Goal: Information Seeking & Learning: Compare options

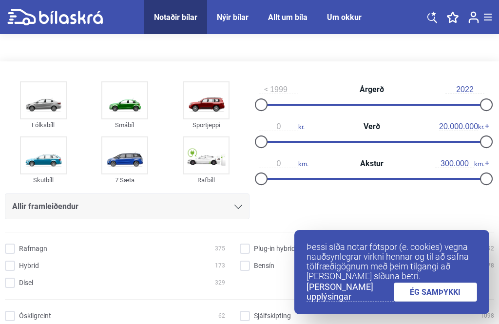
click at [123, 112] on img at bounding box center [124, 100] width 45 height 36
click at [447, 292] on link "ÉG SAMÞYKKI" at bounding box center [436, 292] width 84 height 19
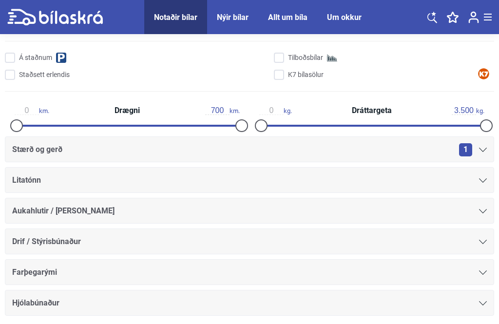
scroll to position [310, 0]
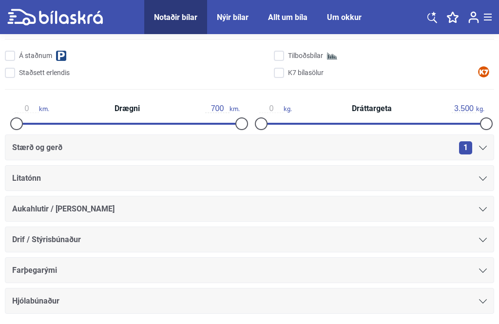
click at [189, 211] on div "Aukahlutir / [PERSON_NAME]" at bounding box center [249, 209] width 475 height 14
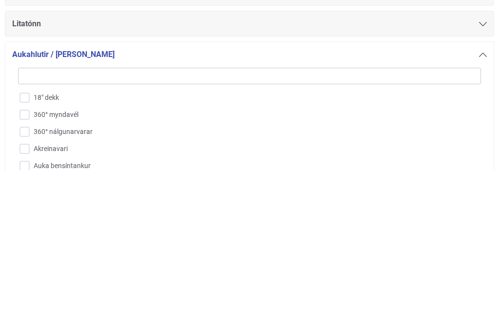
scroll to position [0, 0]
click at [482, 174] on div at bounding box center [483, 178] width 8 height 8
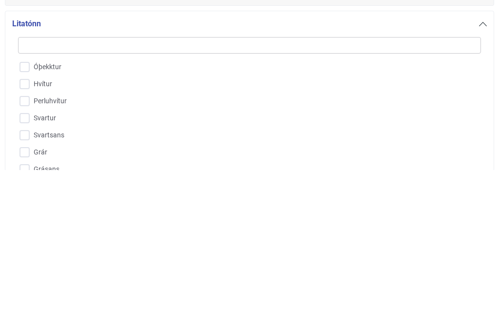
click at [485, 176] on icon at bounding box center [483, 178] width 8 height 4
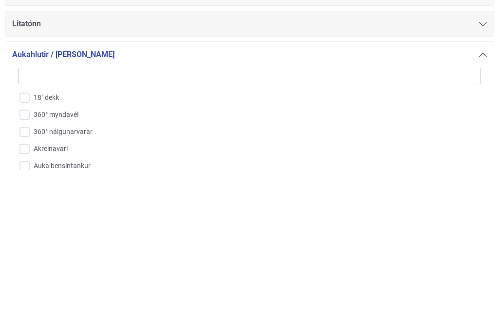
scroll to position [465, 0]
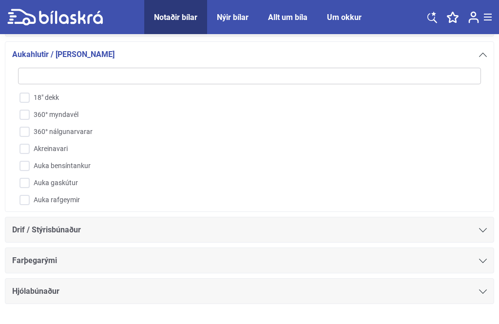
click at [483, 263] on icon at bounding box center [483, 261] width 8 height 4
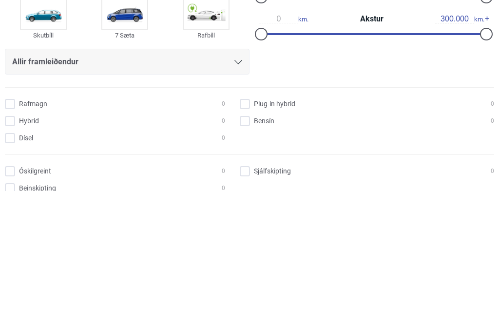
scroll to position [0, 0]
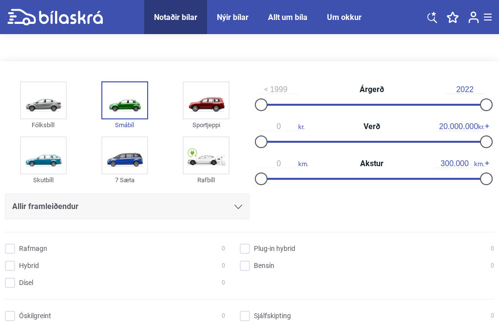
click at [15, 206] on span "Allir framleiðendur" at bounding box center [45, 207] width 66 height 14
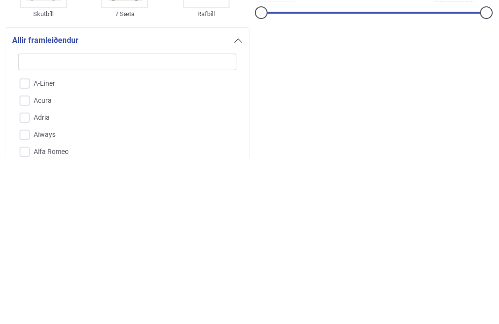
click at [339, 78] on div "Fólksbíll Smábíl Sportjeppi Skutbíll 7 Sæta Rafbíll Allir framleiðendur A-Liner…" at bounding box center [249, 223] width 489 height 291
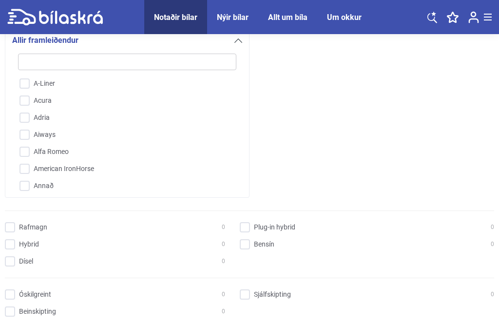
click at [357, 68] on div "Fólksbíll Smábíl Sportjeppi Skutbíll 7 Sæta Rafbíll Allir framleiðendur A-Liner…" at bounding box center [249, 57] width 489 height 291
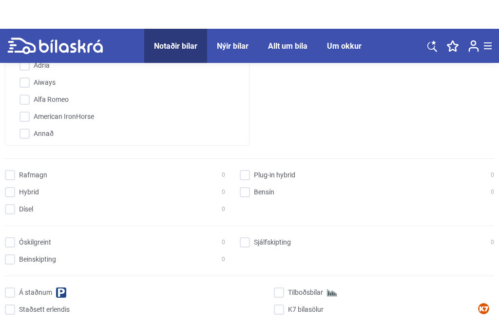
scroll to position [0, 0]
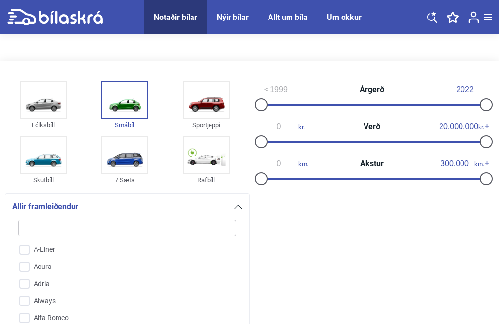
click at [35, 99] on img at bounding box center [43, 100] width 45 height 36
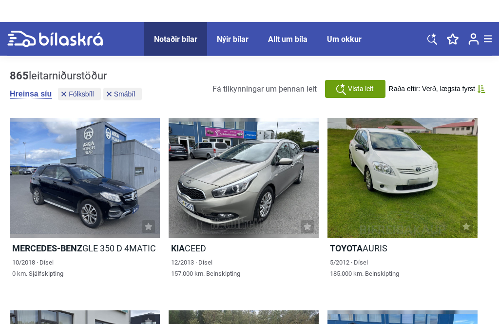
scroll to position [1091, 0]
